Goal: Find specific page/section: Find specific page/section

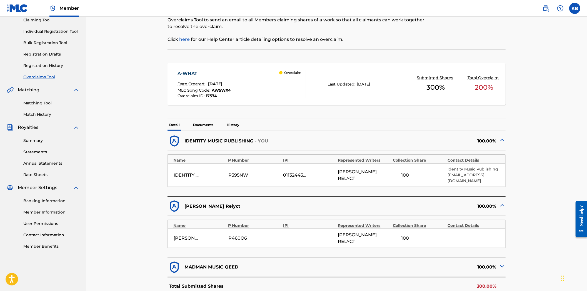
click at [446, 40] on div at bounding box center [467, 18] width 78 height 62
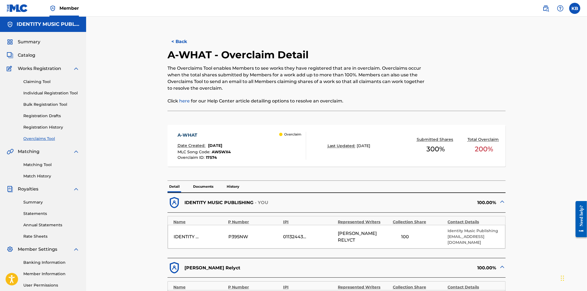
click at [24, 53] on span "Catalog" at bounding box center [26, 55] width 17 height 7
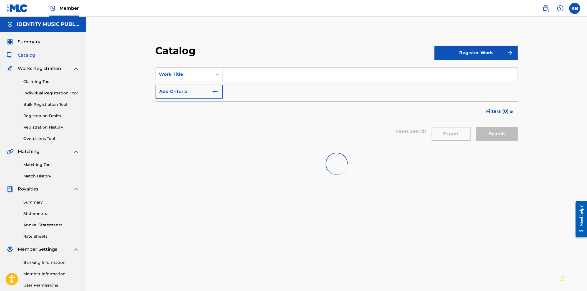
click at [21, 9] on img at bounding box center [17, 8] width 21 height 8
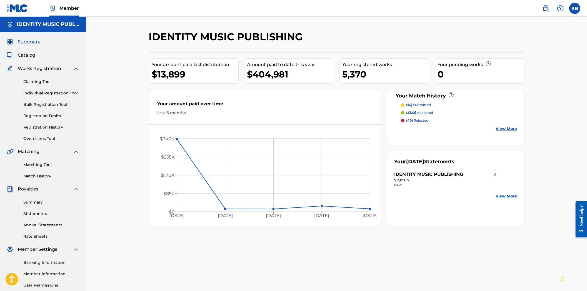
click at [121, 188] on div "IDENTITY MUSIC PUBLISHING Your amount paid last distribution $13,899 Amount pai…" at bounding box center [336, 167] width 501 height 301
click at [541, 140] on div "IDENTITY MUSIC PUBLISHING Your amount paid last distribution $13,899 Amount pai…" at bounding box center [336, 167] width 501 height 301
